Goal: Navigation & Orientation: Find specific page/section

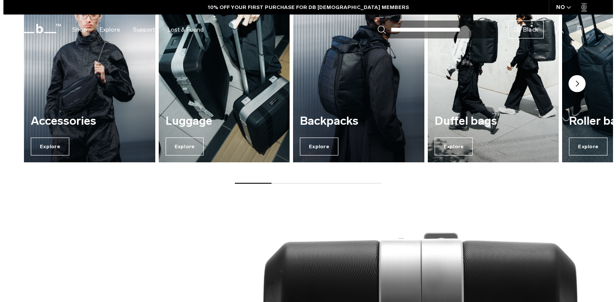
scroll to position [425, 0]
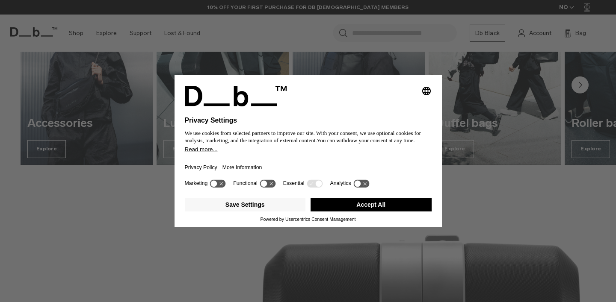
click at [330, 204] on button "Accept All" at bounding box center [370, 205] width 121 height 14
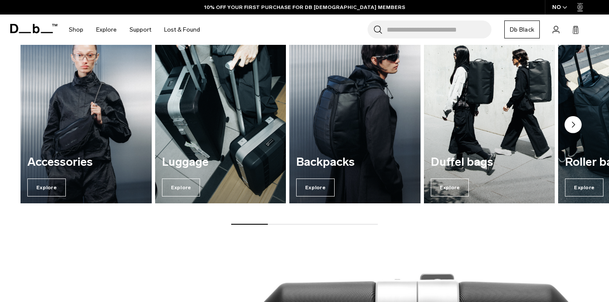
scroll to position [380, 0]
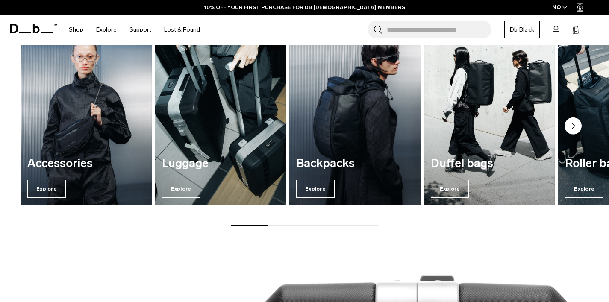
click at [338, 142] on img "3 / 7" at bounding box center [355, 116] width 135 height 182
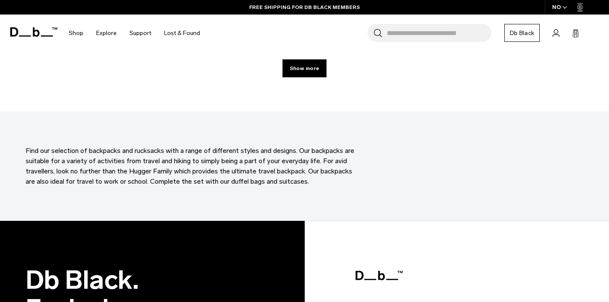
scroll to position [2518, 0]
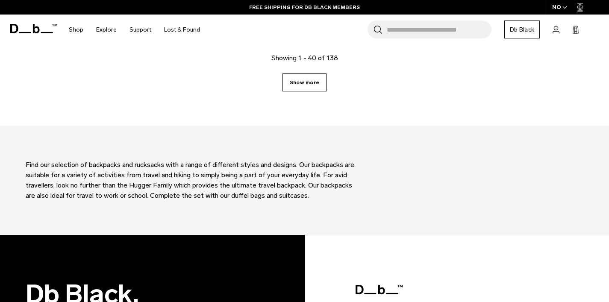
click at [311, 82] on link "Show more" at bounding box center [305, 83] width 44 height 18
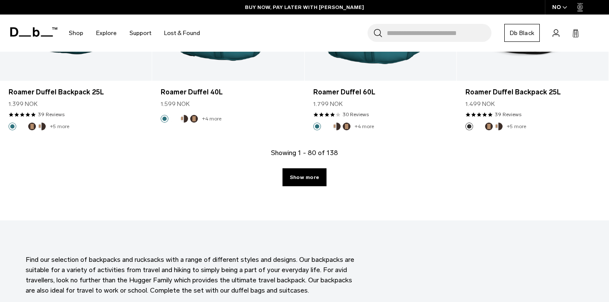
scroll to position [4832, 0]
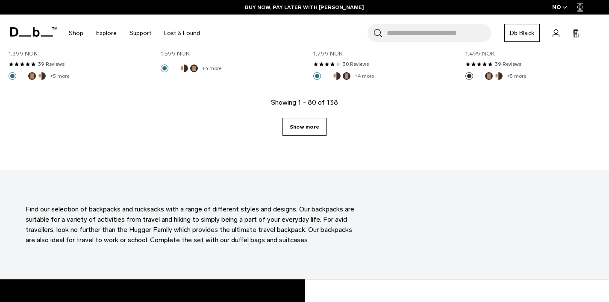
click at [317, 134] on link "Show more" at bounding box center [305, 127] width 44 height 18
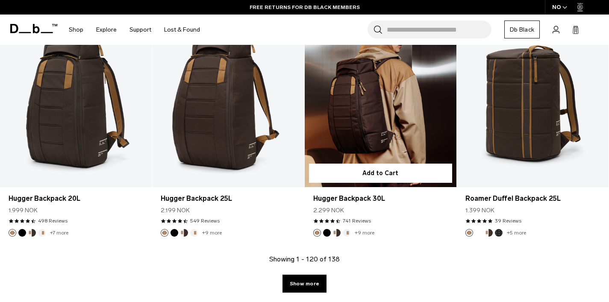
scroll to position [7045, 0]
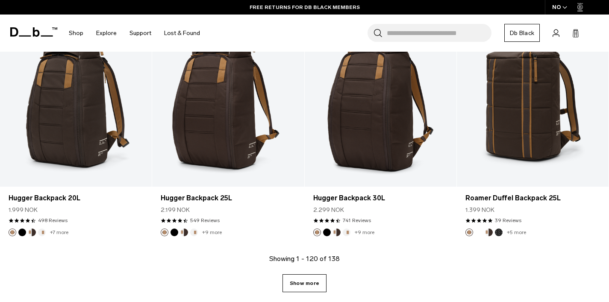
click at [320, 275] on link "Show more" at bounding box center [305, 284] width 44 height 18
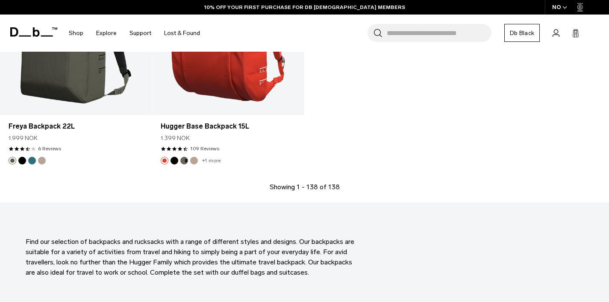
scroll to position [8327, 0]
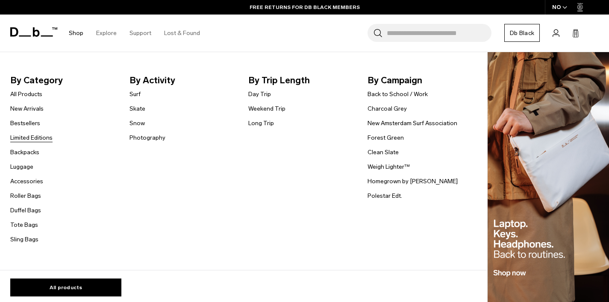
click at [41, 142] on link "Limited Editions" at bounding box center [31, 137] width 42 height 9
